Goal: Task Accomplishment & Management: Use online tool/utility

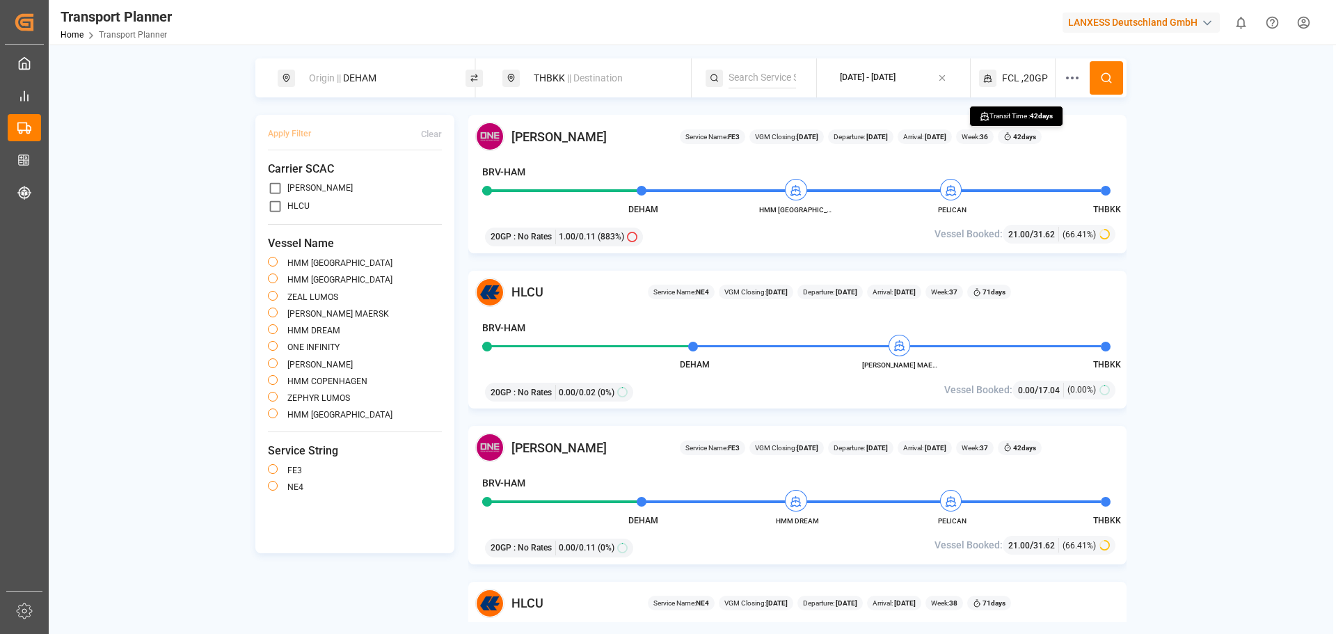
click at [340, 87] on div "Origin || DEHAM" at bounding box center [376, 78] width 150 height 26
drag, startPoint x: 352, startPoint y: 177, endPoint x: 288, endPoint y: 182, distance: 64.2
click at [288, 182] on div "Search Origin and [PERSON_NAME]" at bounding box center [375, 159] width 195 height 131
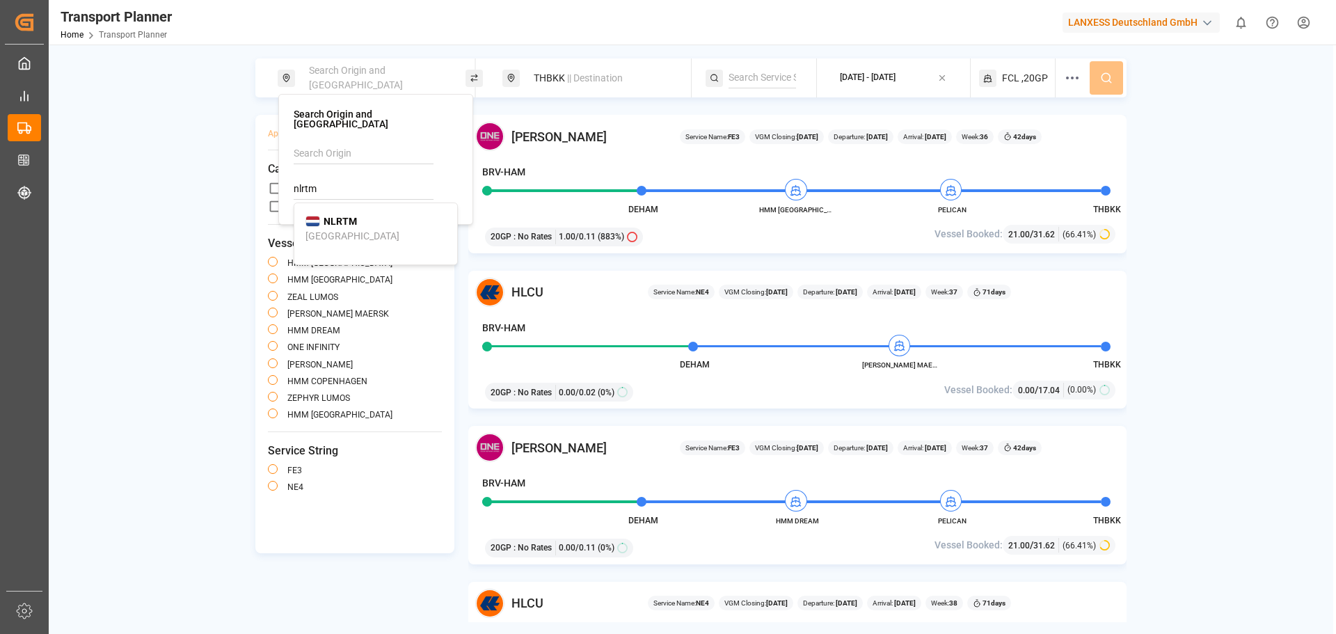
click at [368, 237] on li "NLRTM [GEOGRAPHIC_DATA]" at bounding box center [375, 229] width 163 height 40
click at [333, 216] on b "NLRTM" at bounding box center [340, 221] width 33 height 11
type input "NLRTM"
click at [552, 68] on div "THBKK || Destination" at bounding box center [600, 78] width 150 height 26
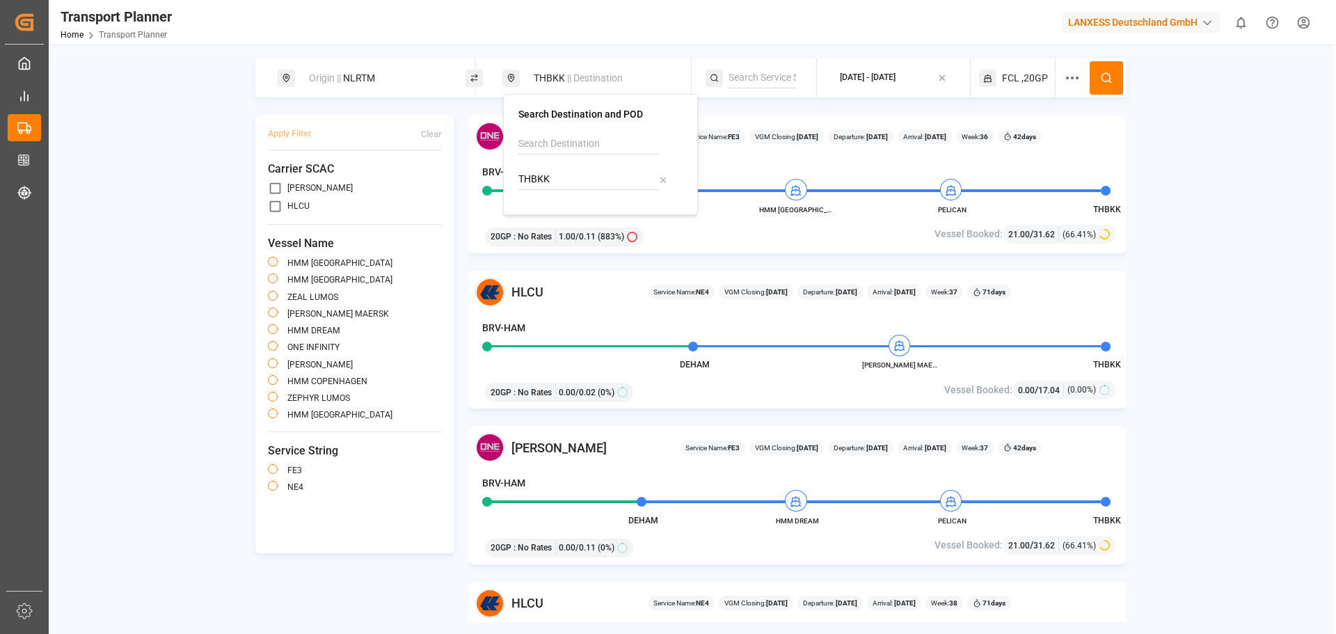
drag, startPoint x: 526, startPoint y: 181, endPoint x: 510, endPoint y: 177, distance: 16.5
click at [510, 177] on div "Search Destination and POD THBKK" at bounding box center [600, 154] width 195 height 121
click at [532, 214] on img at bounding box center [537, 211] width 15 height 11
type input "INNSA"
click at [1175, 172] on div "Origin || NLRTM INNSA || Destination [DATE] - [DATE] FCL ,20GP Apply Filter Cle…" at bounding box center [691, 340] width 1285 height 564
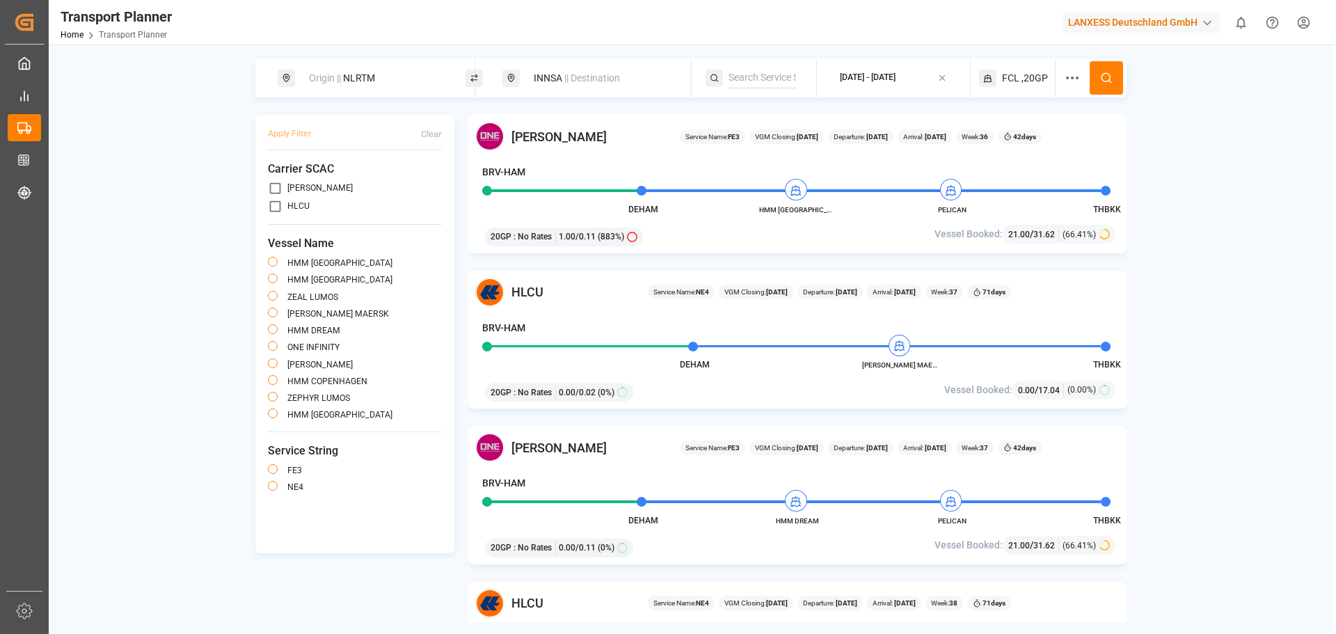
click at [878, 66] on button "[DATE] - [DATE]" at bounding box center [893, 78] width 136 height 27
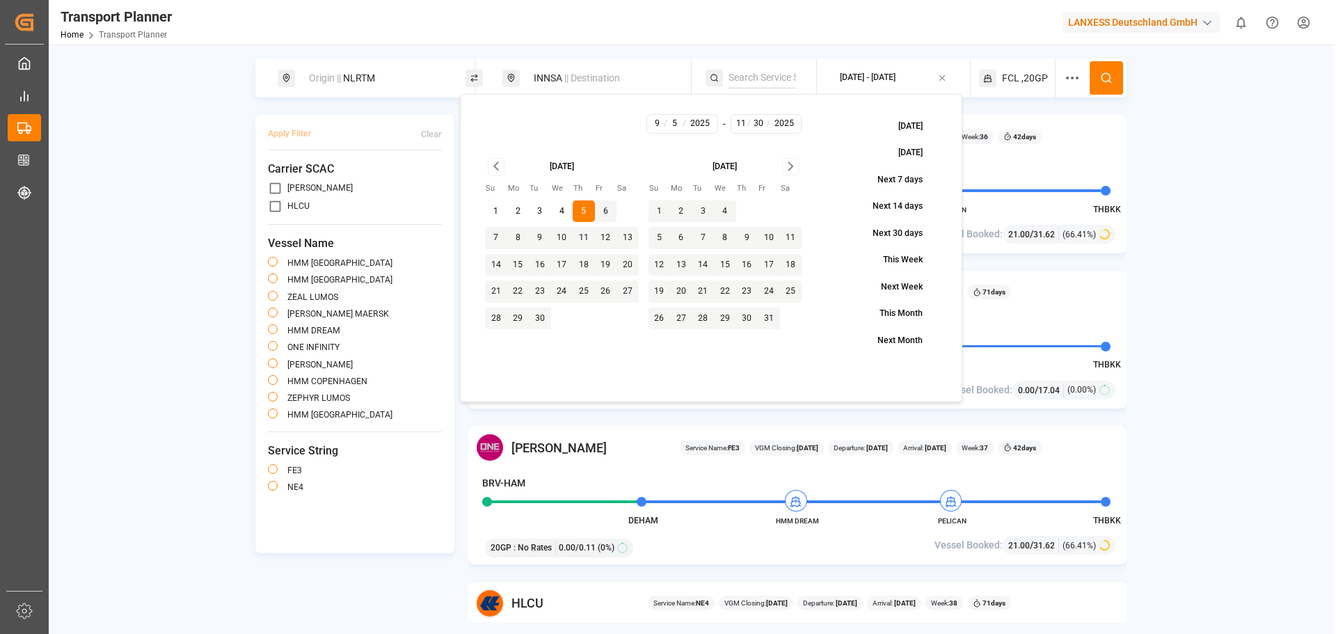
click at [513, 237] on button "8" at bounding box center [518, 238] width 22 height 22
type input "9"
type input "8"
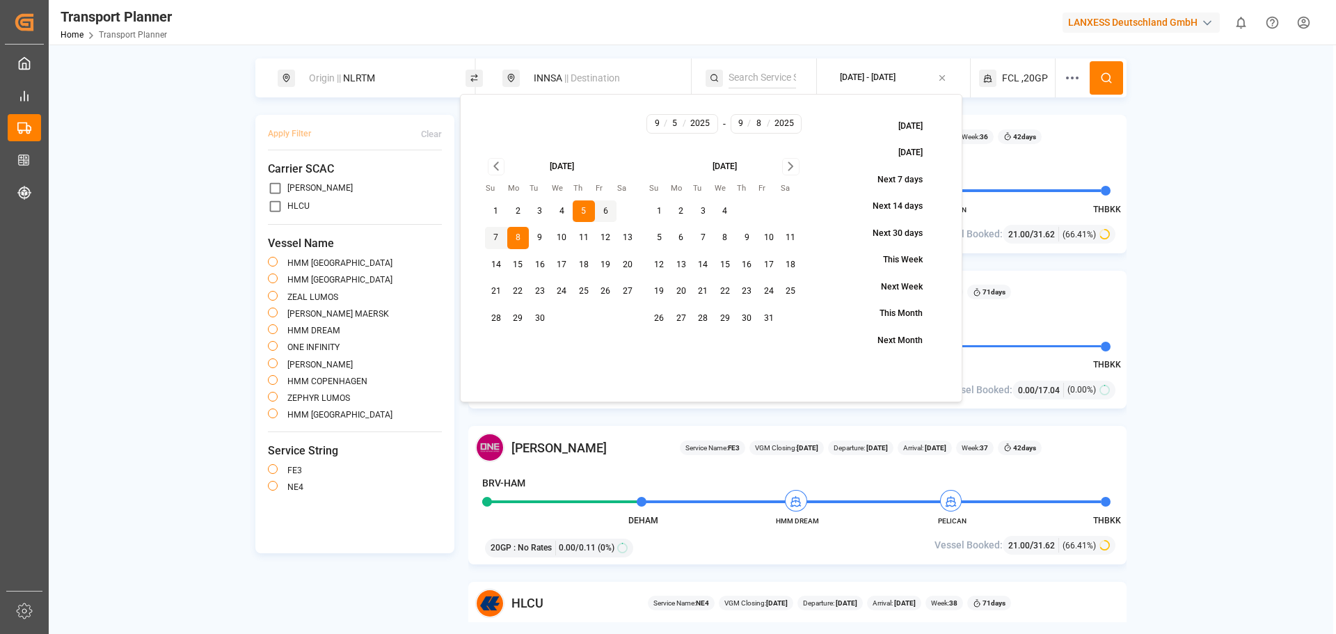
click at [513, 237] on button "8" at bounding box center [518, 238] width 22 height 22
type input "8"
click at [788, 166] on icon "Go to next month" at bounding box center [790, 166] width 16 height 17
click at [664, 342] on button "30" at bounding box center [659, 345] width 22 height 22
type input "11"
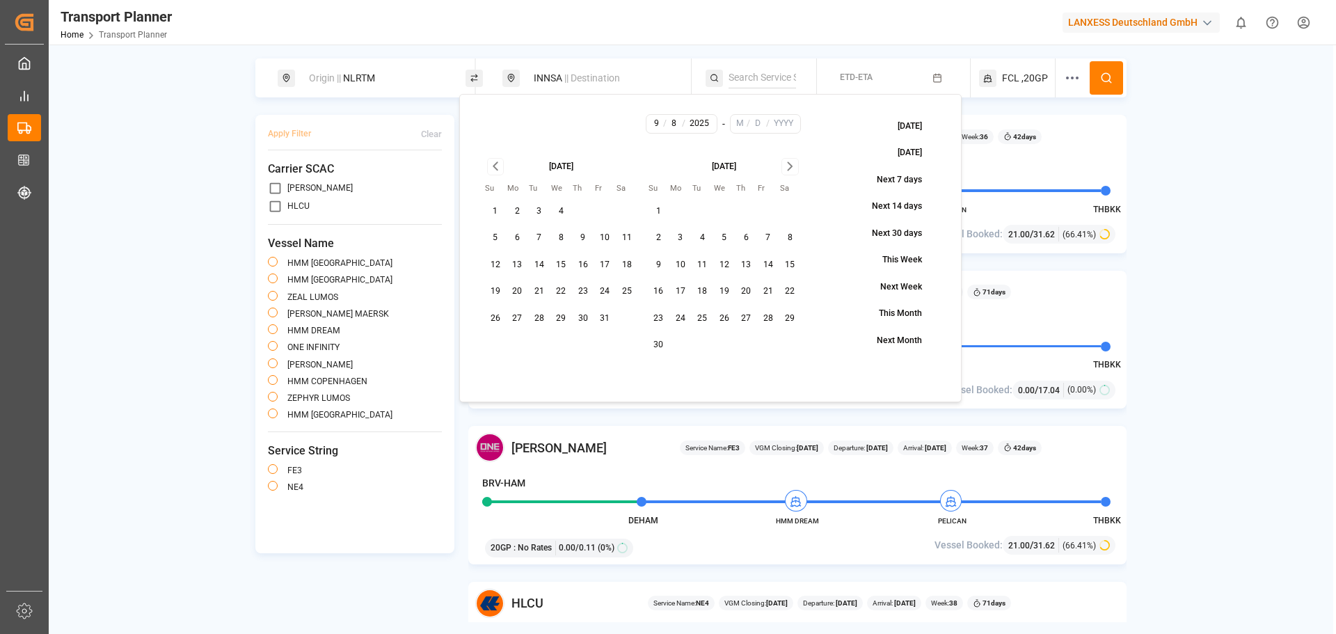
type input "30"
type input "2025"
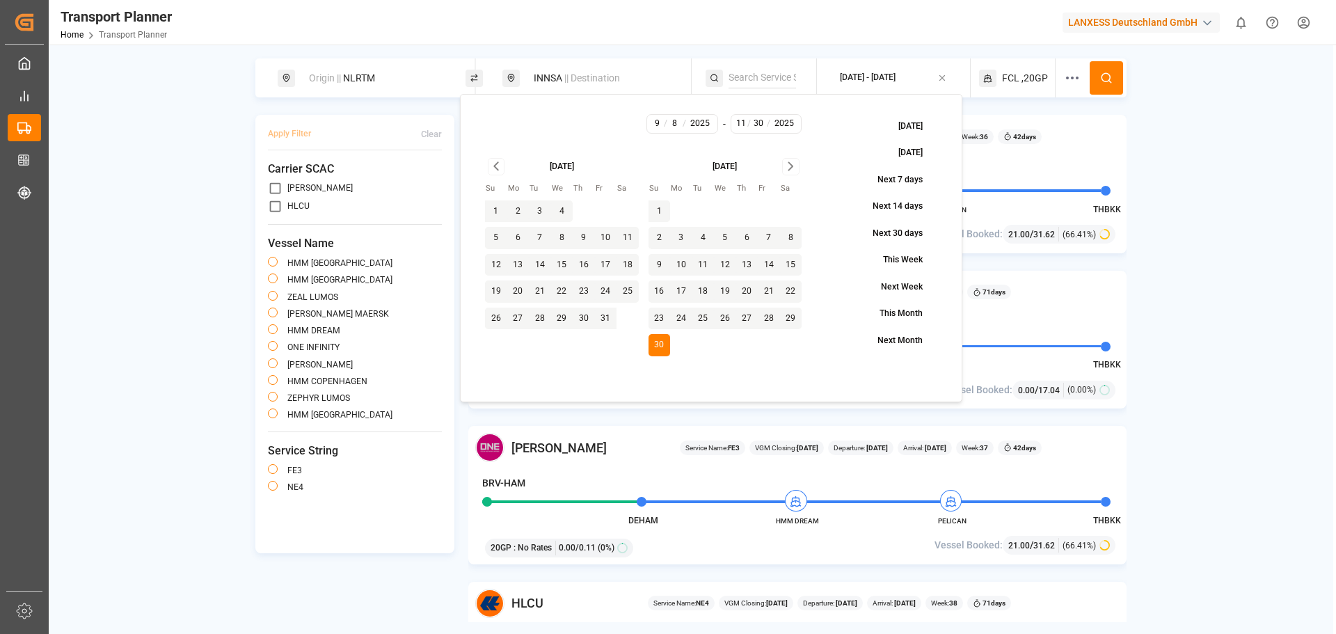
click at [1103, 86] on button at bounding box center [1106, 77] width 33 height 33
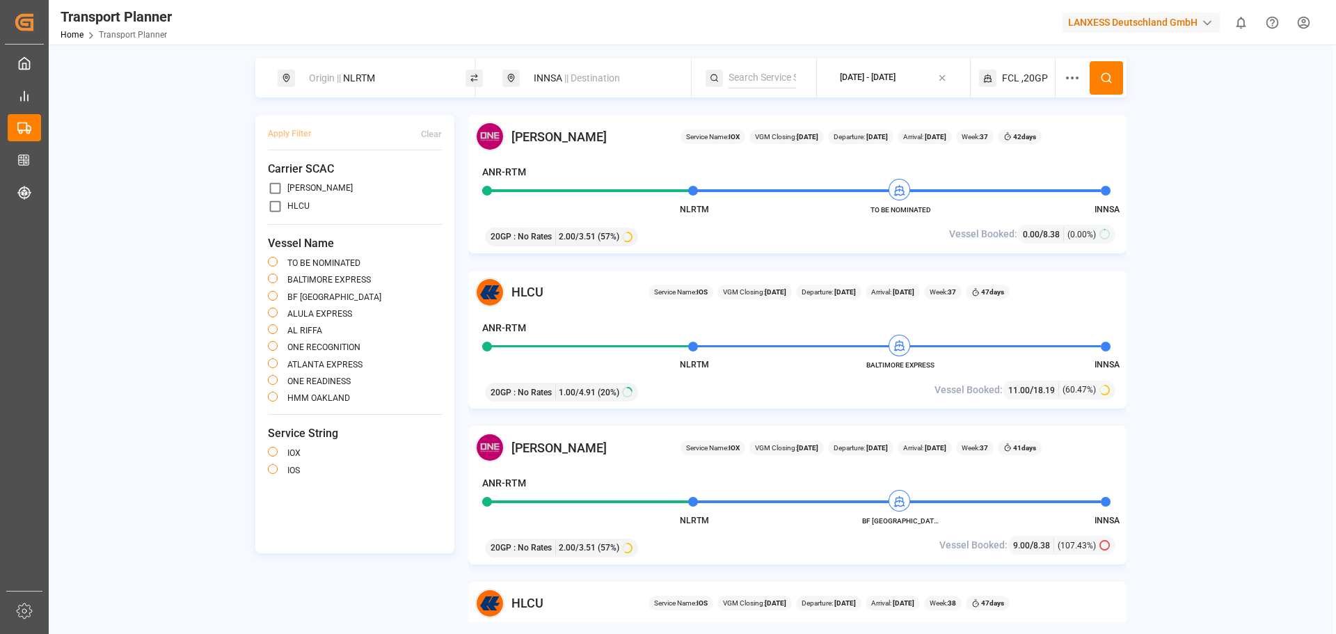
click at [369, 69] on div "Origin || NLRTM" at bounding box center [376, 78] width 150 height 26
drag, startPoint x: 333, startPoint y: 181, endPoint x: 289, endPoint y: 180, distance: 44.6
click at [289, 180] on div "Search Origin and POL NLRTM" at bounding box center [375, 159] width 195 height 131
click at [361, 214] on div "MYPKG [GEOGRAPHIC_DATA] ([GEOGRAPHIC_DATA])" at bounding box center [376, 236] width 141 height 44
type input "MYPKG"
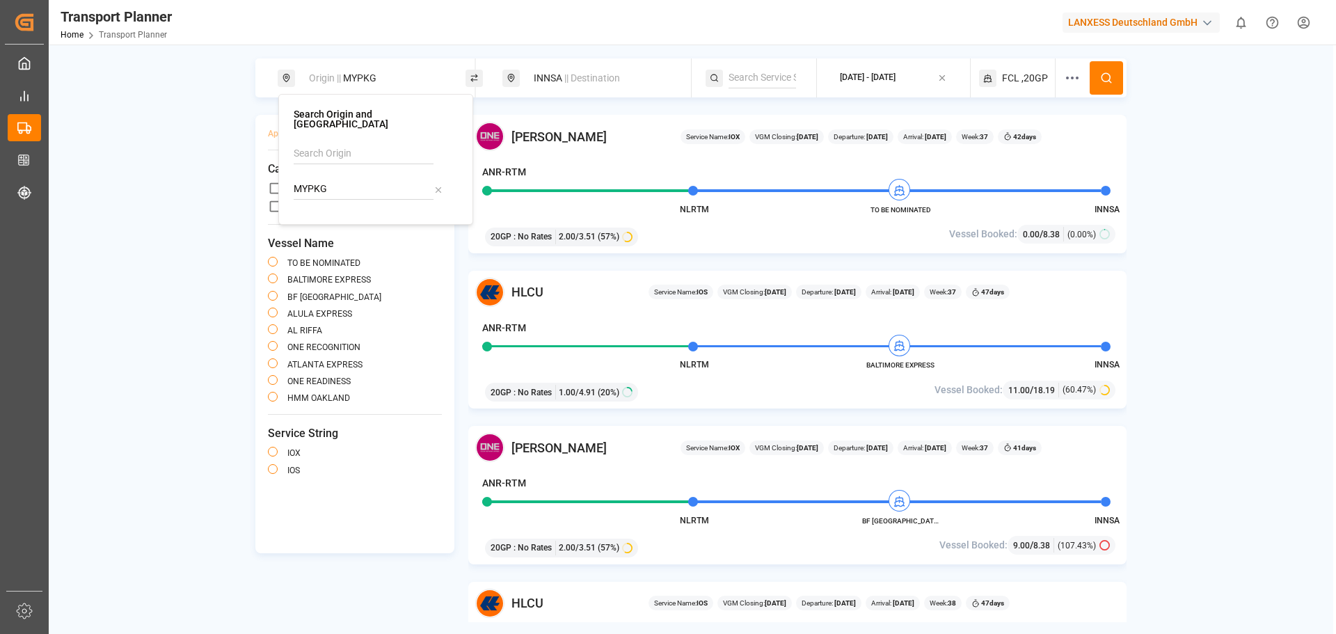
click at [352, 179] on input "MYPKG" at bounding box center [364, 189] width 140 height 21
drag, startPoint x: 544, startPoint y: 74, endPoint x: 555, endPoint y: 88, distance: 18.4
click at [545, 74] on div "INNSA || Destination" at bounding box center [600, 78] width 150 height 26
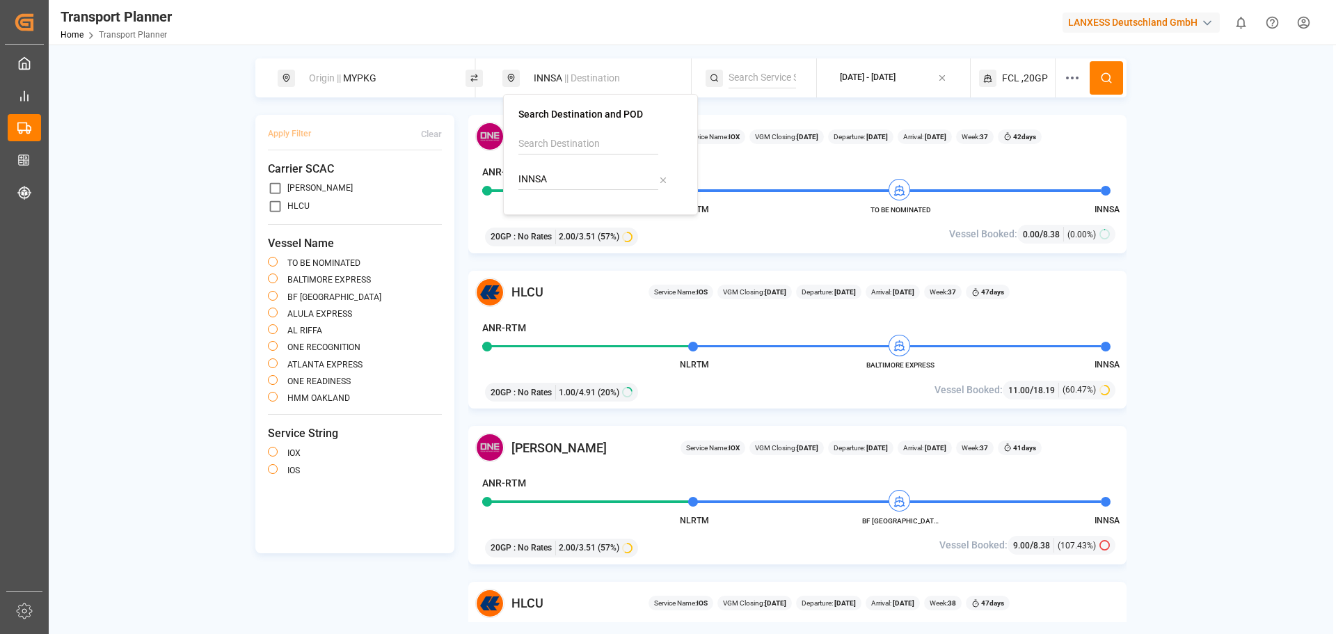
click at [575, 173] on input "INNSA" at bounding box center [588, 179] width 140 height 21
paste input "MYPKG"
type input "MYPKG"
click at [392, 63] on div "Origin || MYPKG" at bounding box center [372, 77] width 188 height 39
click at [388, 74] on div "Origin || MYPKG" at bounding box center [376, 78] width 150 height 26
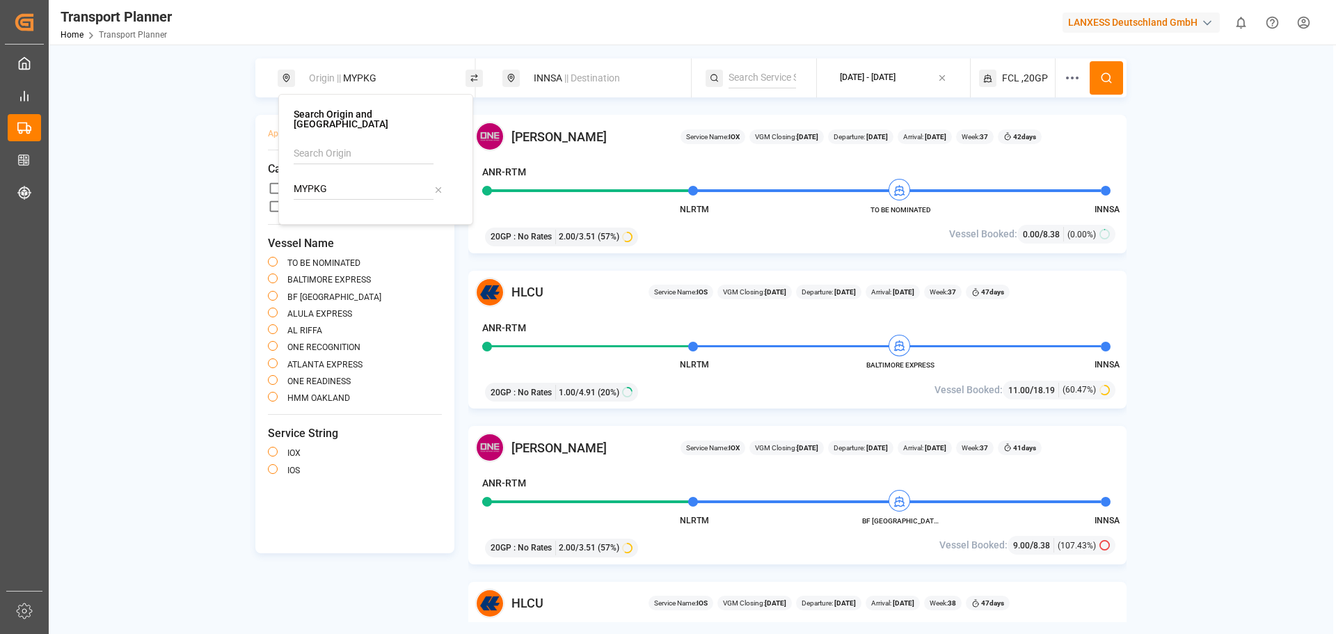
drag, startPoint x: 329, startPoint y: 172, endPoint x: 293, endPoint y: 173, distance: 36.2
click at [293, 173] on div "Search Origin and POL MYPKG" at bounding box center [375, 159] width 195 height 131
drag, startPoint x: 358, startPoint y: 228, endPoint x: 370, endPoint y: 242, distance: 18.4
click at [361, 229] on div "NLRTM [GEOGRAPHIC_DATA]" at bounding box center [376, 228] width 141 height 29
type input "NLRTM"
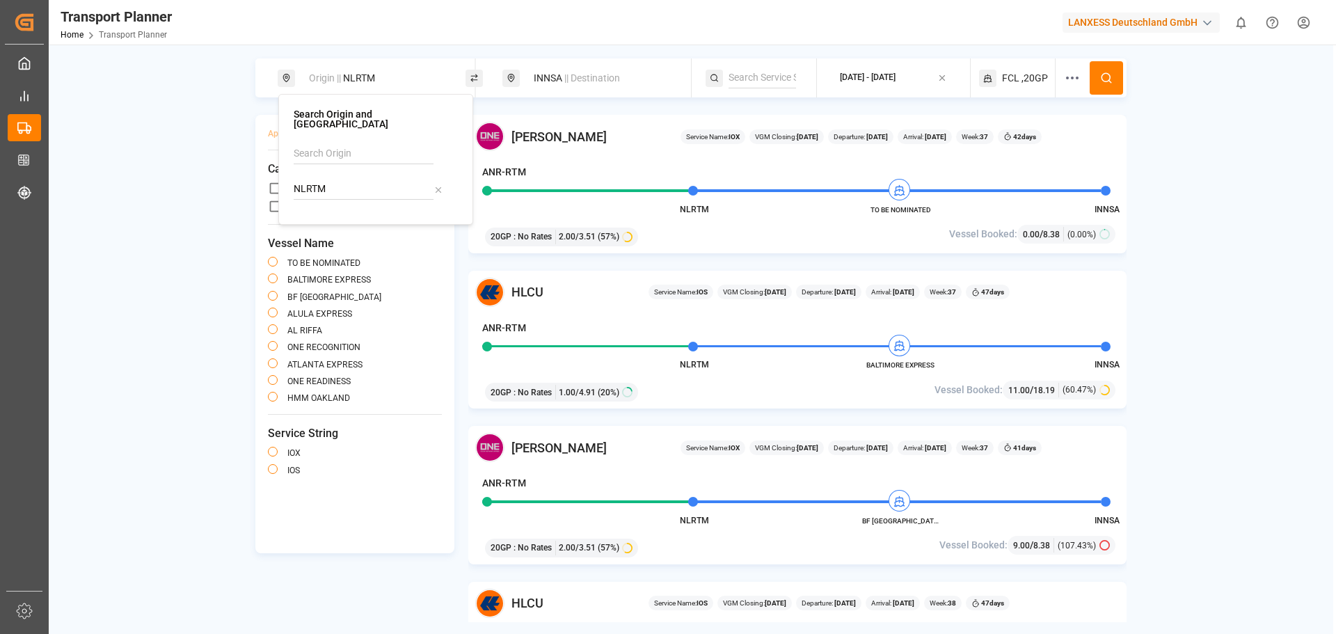
click at [1213, 152] on div "Origin || NLRTM INNSA || Destination [DATE] - [DATE] FCL ,20GP Apply Filter Cle…" at bounding box center [691, 340] width 1285 height 564
click at [551, 68] on div "INNSA || Destination" at bounding box center [600, 78] width 150 height 26
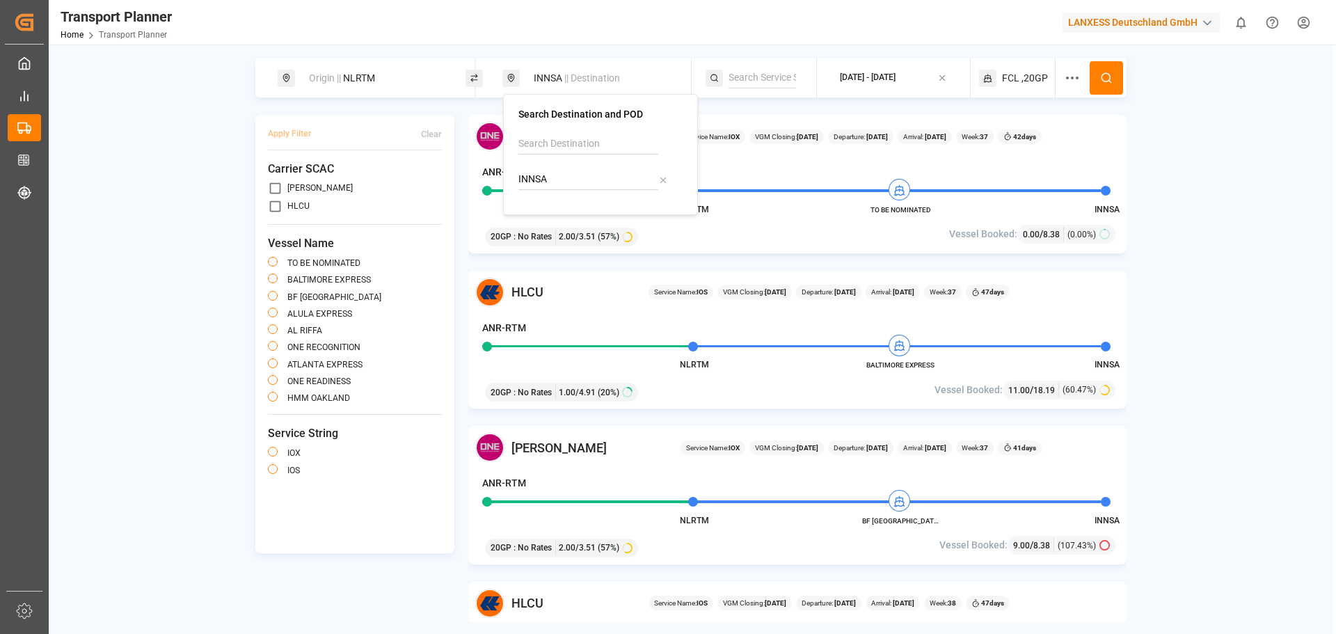
drag, startPoint x: 545, startPoint y: 175, endPoint x: 489, endPoint y: 174, distance: 56.4
click at [489, 174] on body "Created by potrace 1.15, written by [PERSON_NAME] [DATE]-[DATE] Created by potr…" at bounding box center [668, 317] width 1336 height 634
paste input "MYPKG"
type input "MYPKG"
click at [563, 229] on div "[GEOGRAPHIC_DATA] ([GEOGRAPHIC_DATA])" at bounding box center [600, 233] width 141 height 29
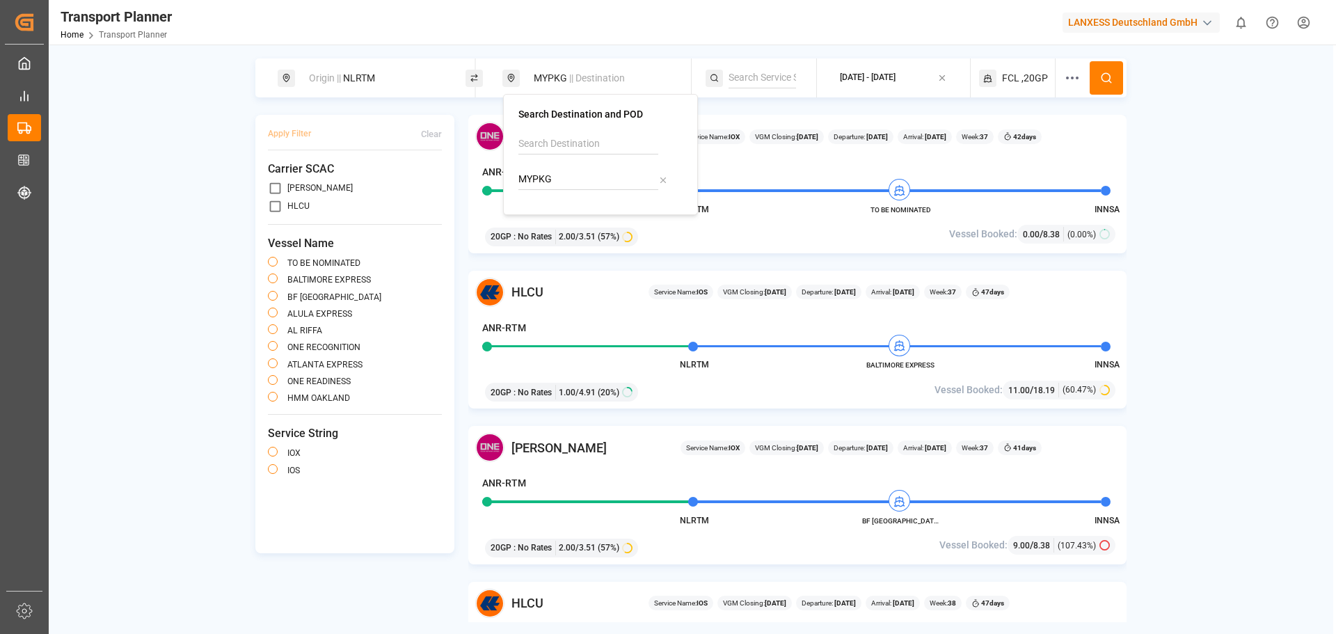
click at [1100, 81] on button at bounding box center [1106, 77] width 33 height 33
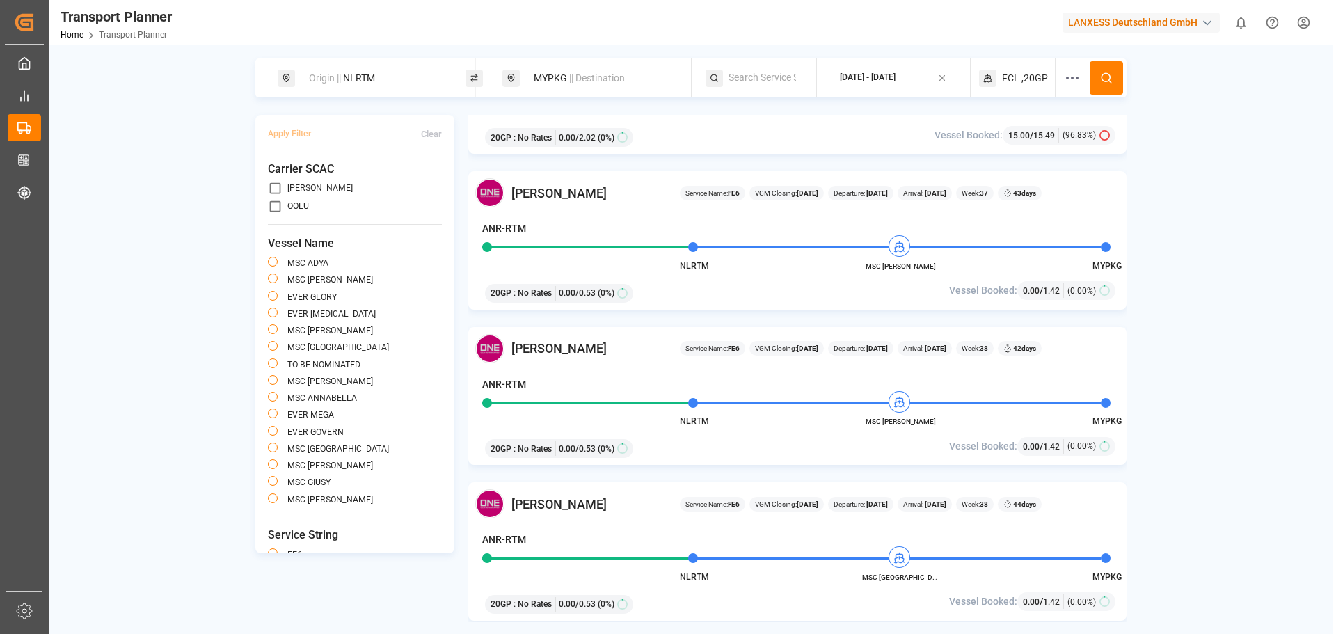
scroll to position [278, 0]
